Goal: Information Seeking & Learning: Learn about a topic

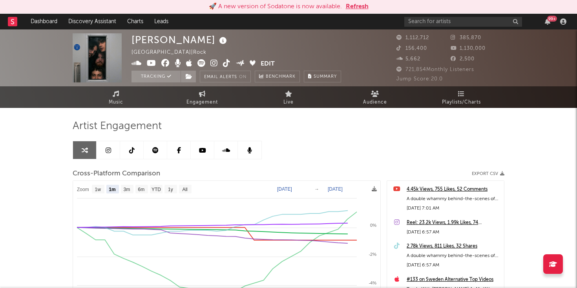
select select "1m"
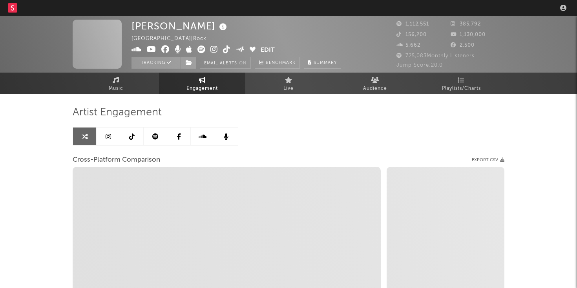
select select "1w"
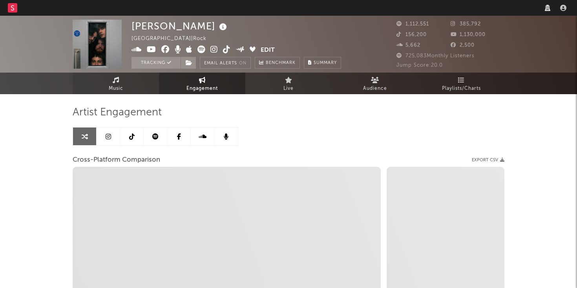
click at [131, 80] on link "Music" at bounding box center [116, 84] width 86 height 22
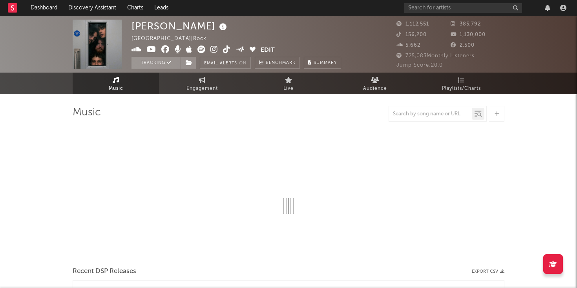
select select "6m"
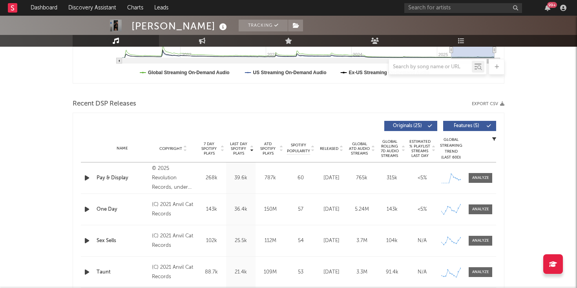
scroll to position [229, 0]
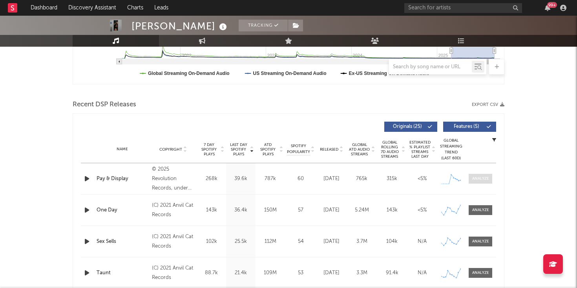
click at [480, 179] on div at bounding box center [480, 179] width 17 height 6
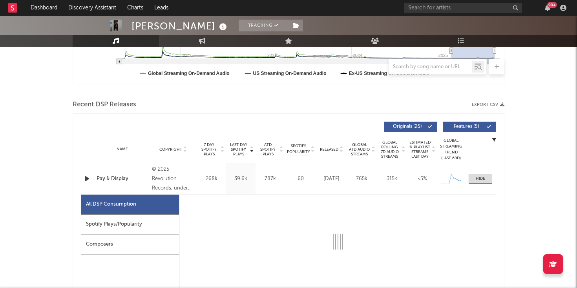
select select "1w"
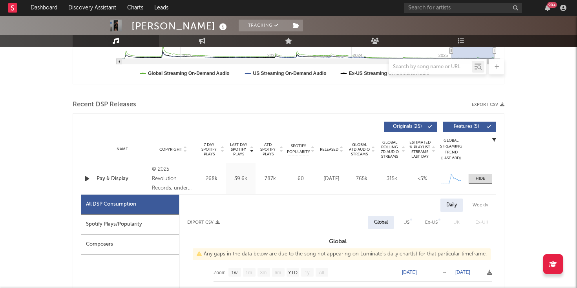
scroll to position [345, 0]
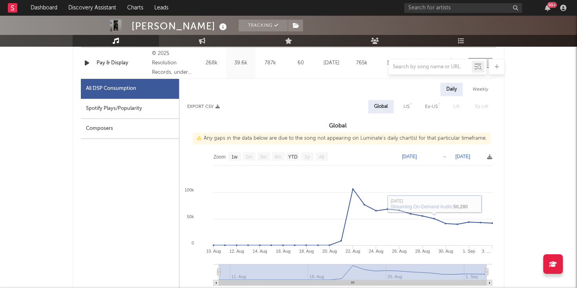
click at [406, 106] on div "US" at bounding box center [406, 106] width 6 height 9
select select "1w"
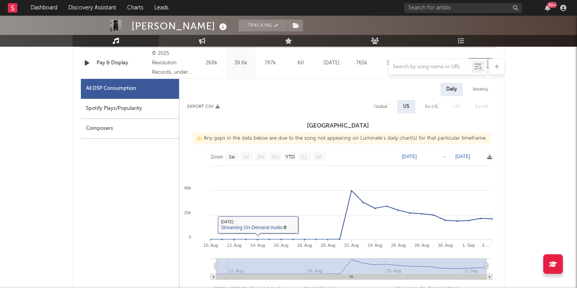
click at [135, 109] on div "Spotify Plays/Popularity" at bounding box center [130, 109] width 98 height 20
select select "1w"
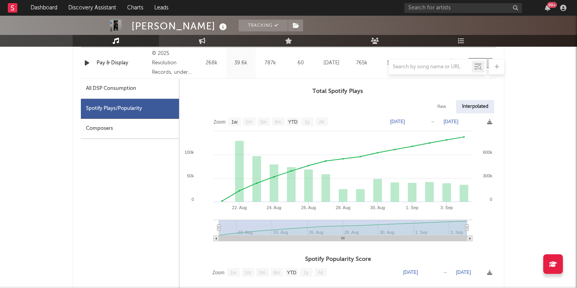
click at [132, 93] on div "All DSP Consumption" at bounding box center [130, 89] width 98 height 20
select select "1w"
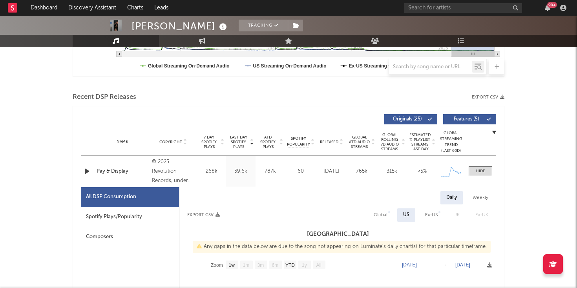
scroll to position [0, 0]
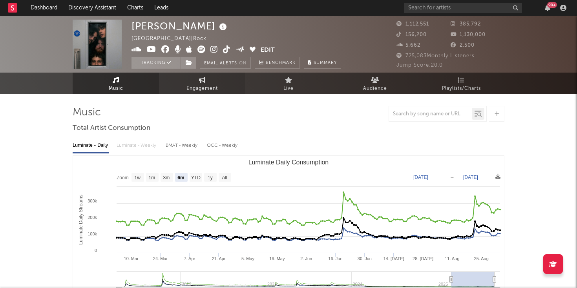
click at [205, 90] on span "Engagement" at bounding box center [201, 88] width 31 height 9
select select "1m"
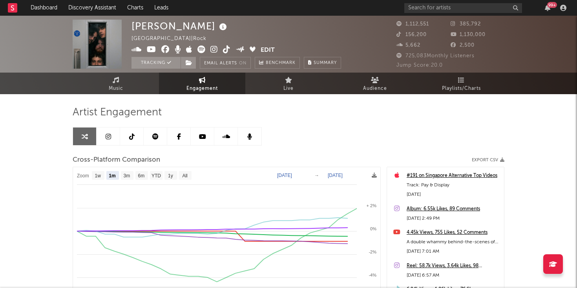
click at [105, 134] on link at bounding box center [109, 137] width 24 height 18
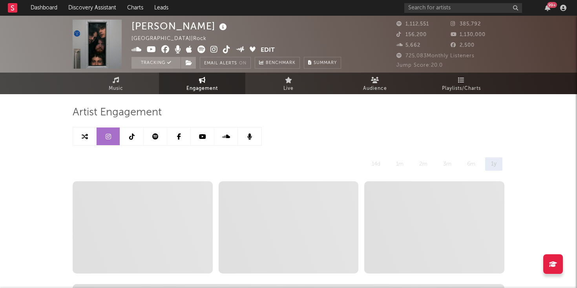
select select "6m"
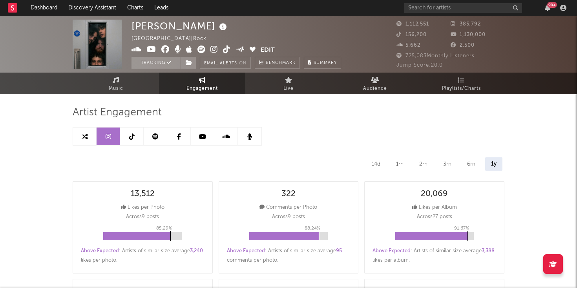
click at [160, 135] on link at bounding box center [156, 137] width 24 height 18
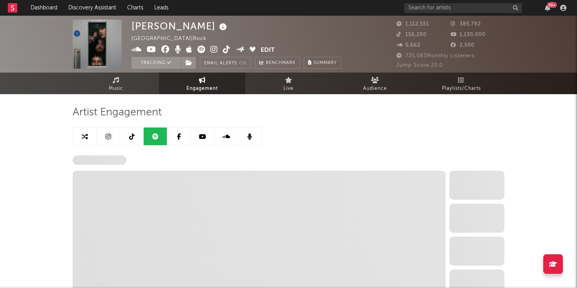
select select "6m"
select select "1w"
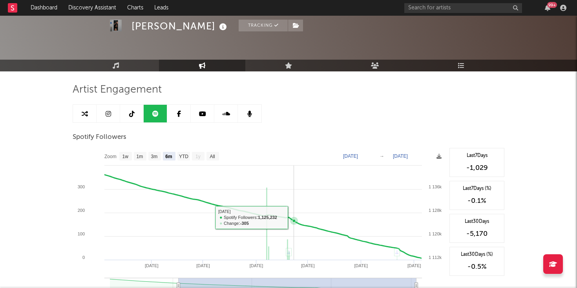
scroll to position [35, 0]
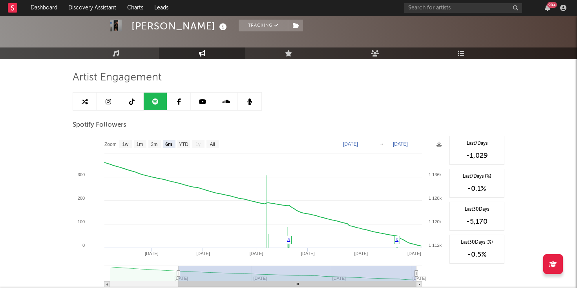
click at [82, 102] on icon at bounding box center [85, 102] width 6 height 6
select select "1m"
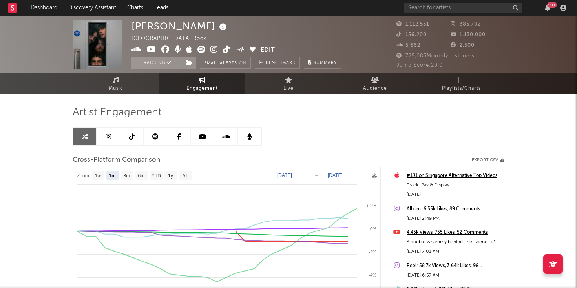
click at [228, 51] on icon at bounding box center [226, 50] width 7 height 8
click at [215, 49] on icon at bounding box center [213, 50] width 7 height 8
click at [414, 10] on input "text" at bounding box center [463, 8] width 118 height 10
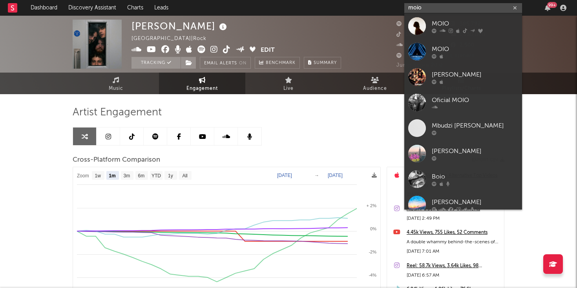
type input "moio"
click at [440, 22] on div "MOIO" at bounding box center [475, 23] width 86 height 9
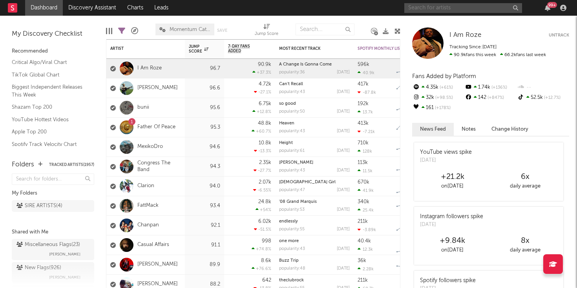
click at [427, 5] on input "text" at bounding box center [463, 8] width 118 height 10
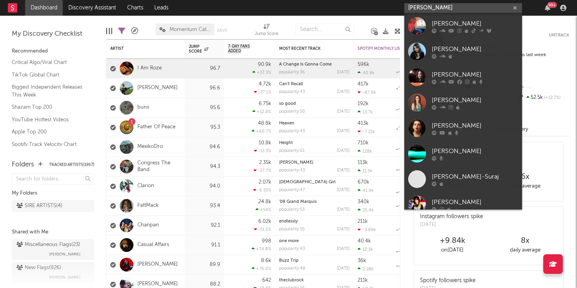
type input "[PERSON_NAME]"
click at [425, 26] on div at bounding box center [417, 26] width 18 height 18
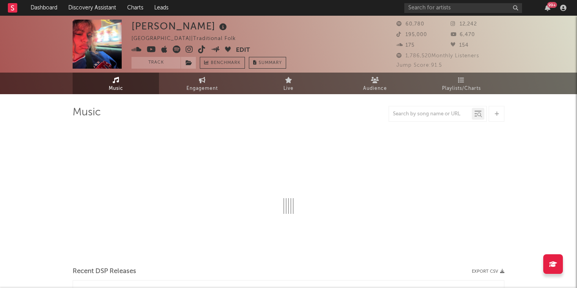
select select "1w"
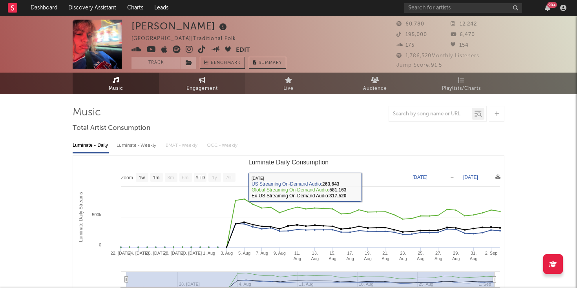
click at [207, 91] on span "Engagement" at bounding box center [201, 88] width 31 height 9
select select "1w"
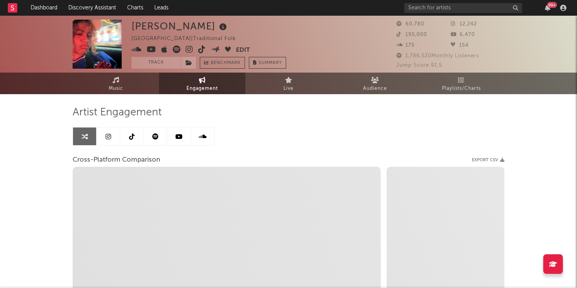
select select "1m"
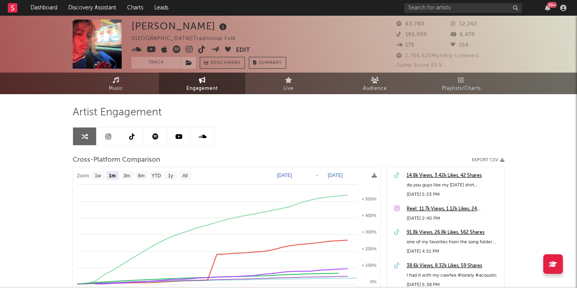
click at [117, 139] on link at bounding box center [109, 137] width 24 height 18
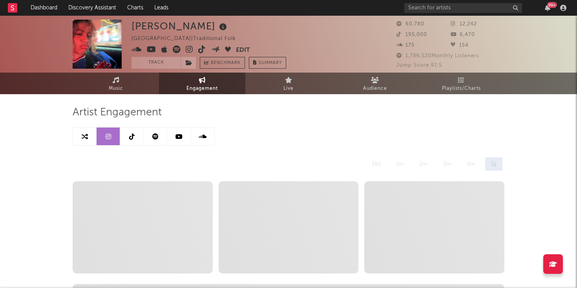
select select "1w"
click at [152, 138] on link at bounding box center [156, 137] width 24 height 18
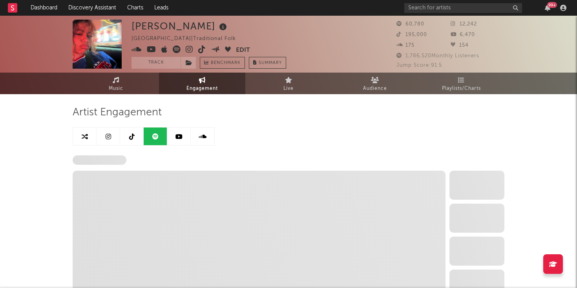
select select "1w"
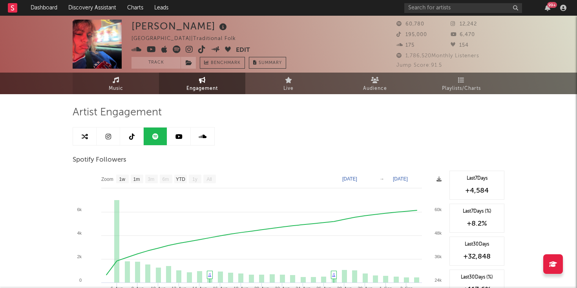
click at [127, 90] on link "Music" at bounding box center [116, 84] width 86 height 22
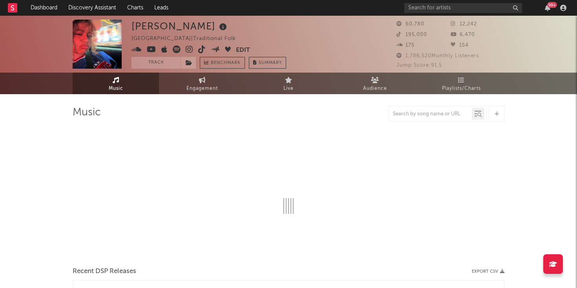
select select "1w"
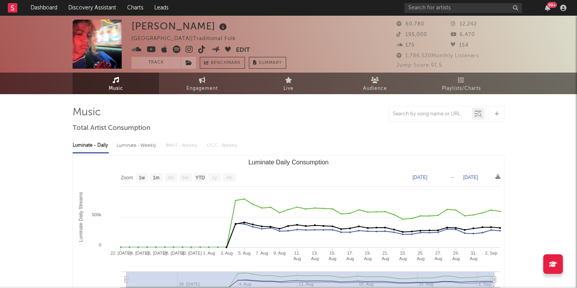
click at [191, 50] on icon at bounding box center [189, 50] width 7 height 8
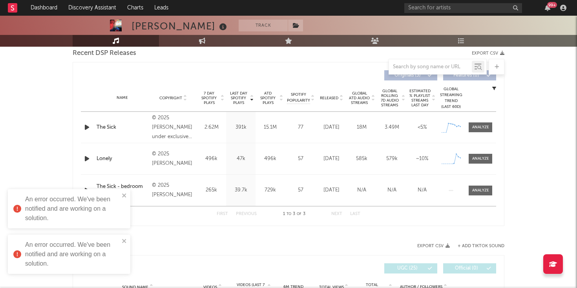
scroll to position [316, 0]
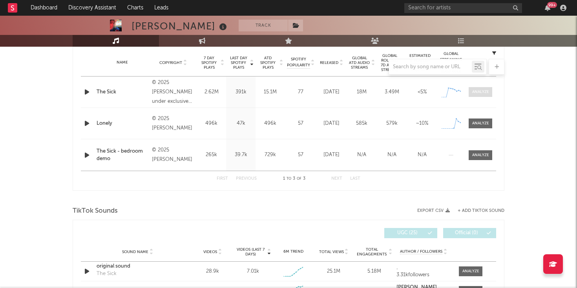
click at [476, 93] on div at bounding box center [480, 92] width 17 height 6
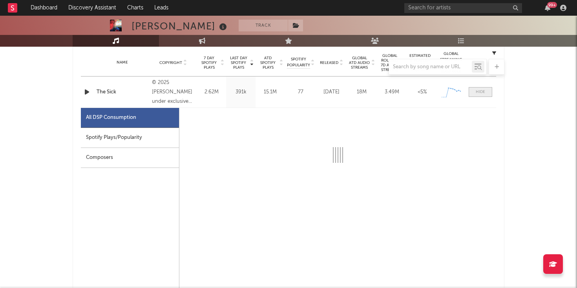
select select "1w"
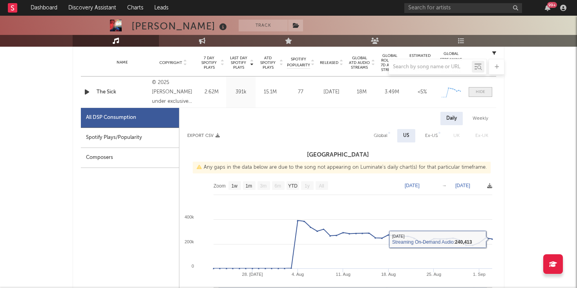
click at [480, 95] on div at bounding box center [480, 92] width 9 height 6
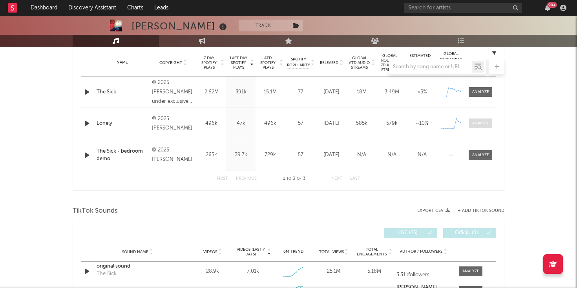
click at [474, 121] on div at bounding box center [480, 123] width 17 height 6
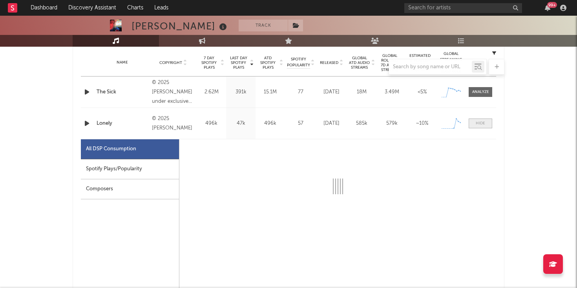
select select "1w"
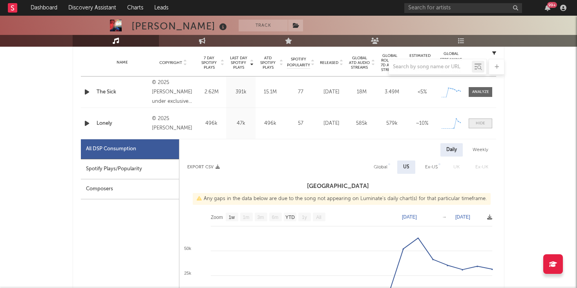
click at [478, 125] on div at bounding box center [480, 123] width 9 height 6
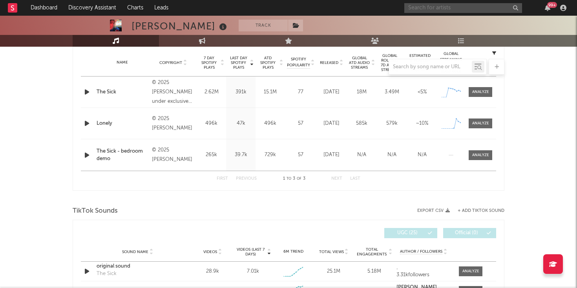
click at [439, 3] on input "text" at bounding box center [463, 8] width 118 height 10
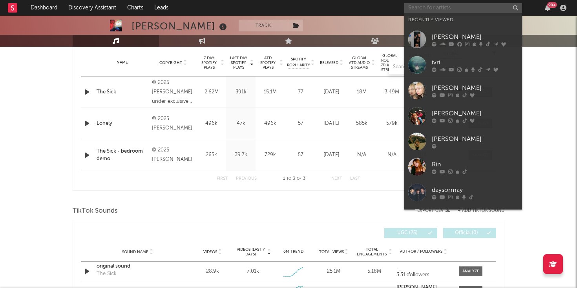
paste input "https://open.spotify.com/artist/7pxIYxdkx2675ZGKSAPBAy?si=ubNwKdPiRFqVAQckk6bLAg"
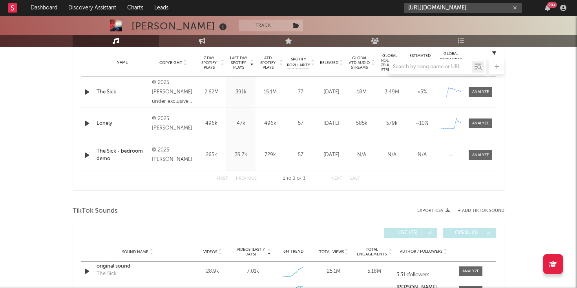
scroll to position [0, 131]
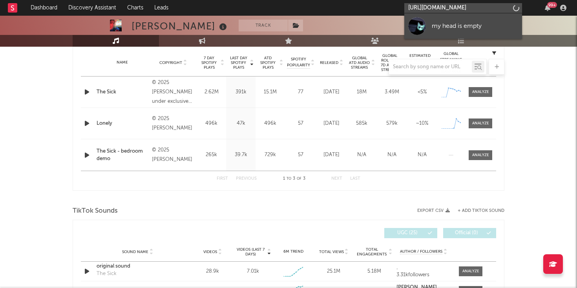
type input "https://open.spotify.com/artist/7pxIYxdkx2675ZGKSAPBAy?si=ubNwKdPiRFqVAQckk6bLAg"
click at [428, 22] on link "my head is empty" at bounding box center [463, 26] width 118 height 26
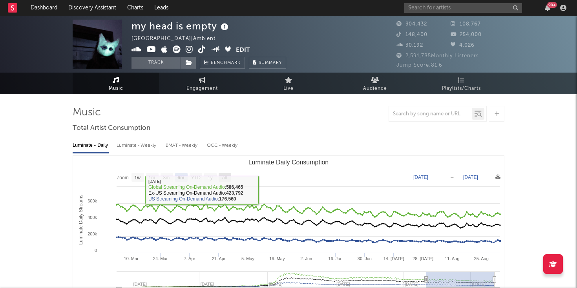
click at [225, 178] on text "All" at bounding box center [224, 177] width 5 height 5
select select "All"
type input "2022-12-05"
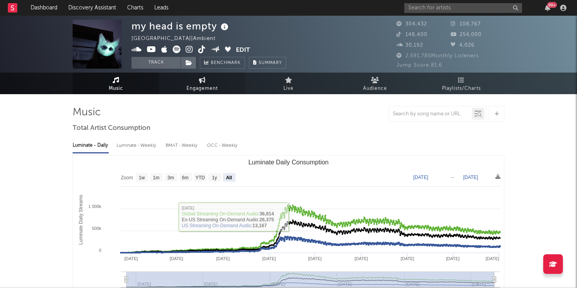
click at [196, 82] on link "Engagement" at bounding box center [202, 84] width 86 height 22
select select "1w"
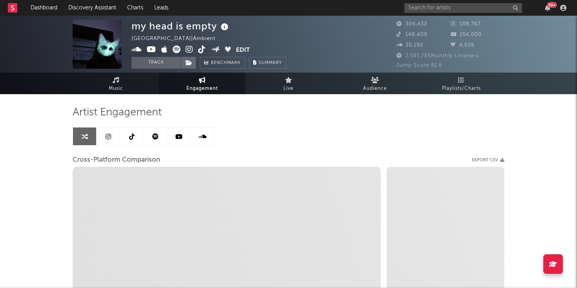
click at [155, 137] on icon at bounding box center [155, 136] width 6 height 6
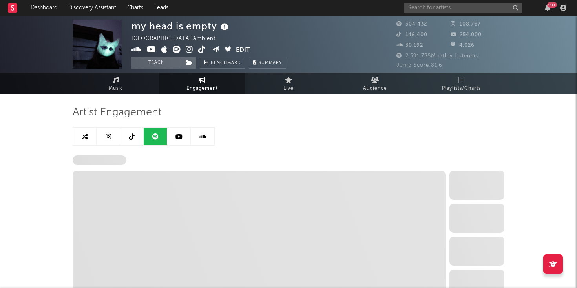
select select "6m"
select select "1w"
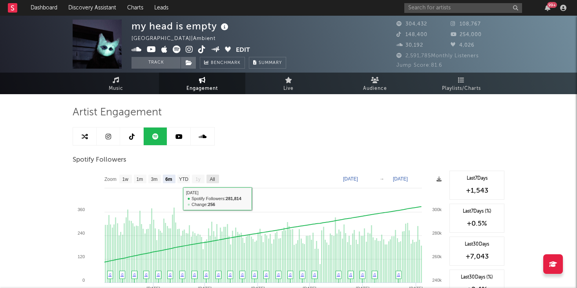
click at [211, 179] on text "All" at bounding box center [212, 179] width 5 height 5
select select "All"
type input "2025-01-11"
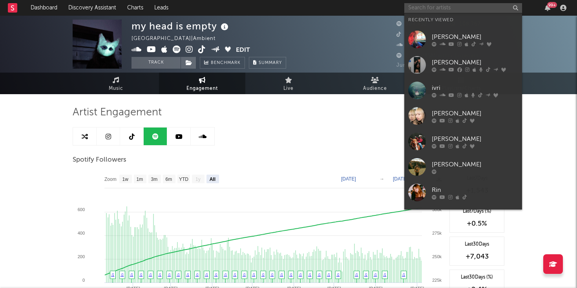
click at [423, 5] on input "text" at bounding box center [463, 8] width 118 height 10
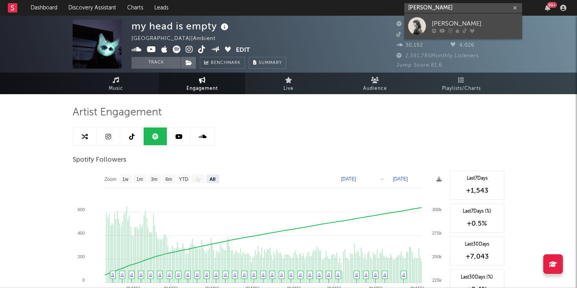
type input "josie edwards"
click at [413, 26] on div at bounding box center [417, 26] width 18 height 18
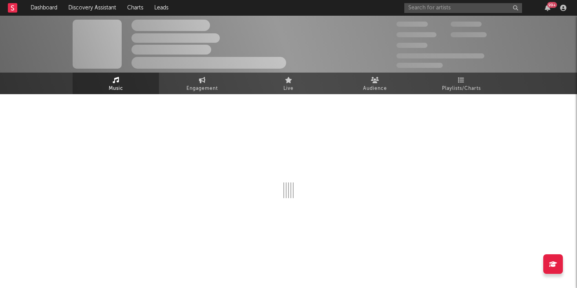
select select "1w"
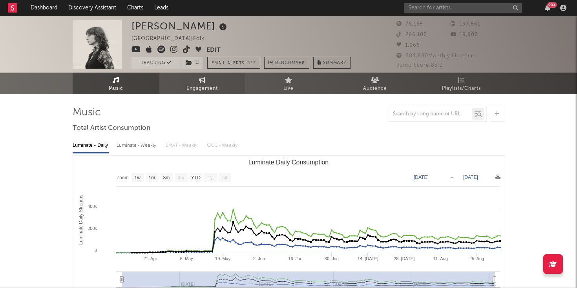
click at [211, 92] on span "Engagement" at bounding box center [201, 88] width 31 height 9
select select "1w"
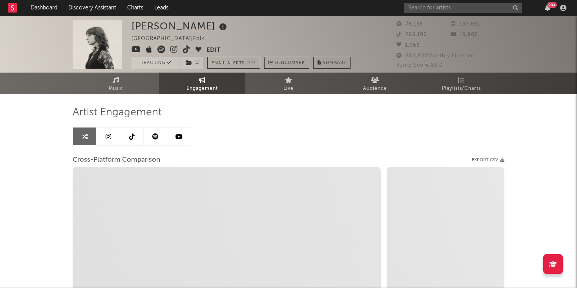
click at [160, 131] on link at bounding box center [156, 137] width 24 height 18
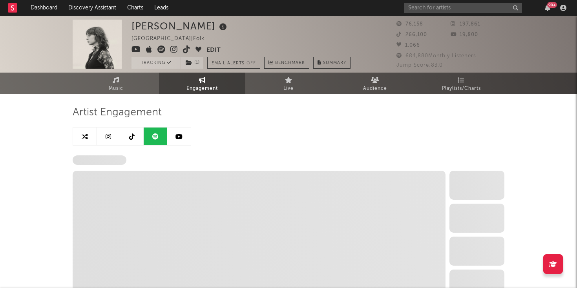
select select "6m"
select select "1w"
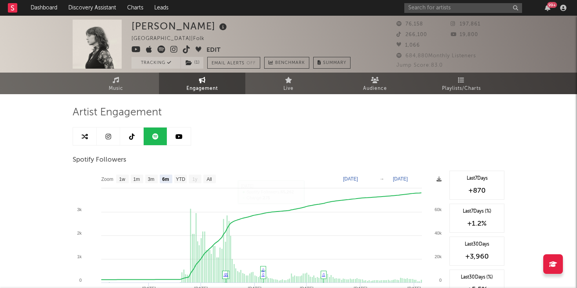
click at [99, 136] on link at bounding box center [109, 137] width 24 height 18
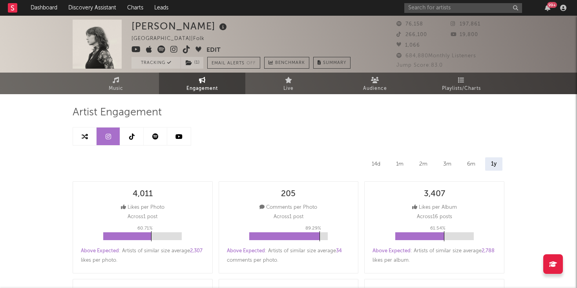
select select "6m"
click at [151, 135] on link at bounding box center [156, 137] width 24 height 18
select select "6m"
select select "1w"
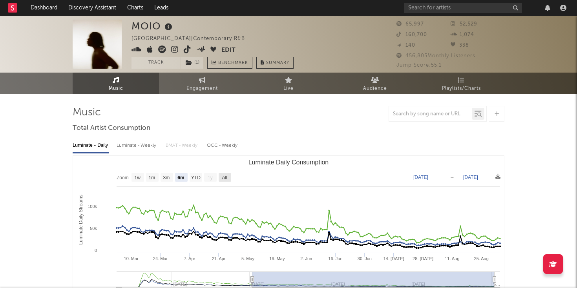
click at [226, 175] on text "All" at bounding box center [224, 177] width 5 height 5
select select "All"
type input "2024-11-24"
